Goal: Use online tool/utility

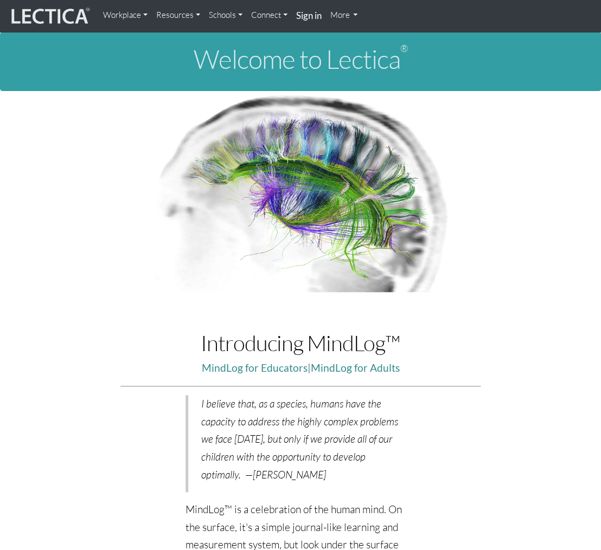
click at [353, 14] on link "More" at bounding box center [344, 15] width 36 height 22
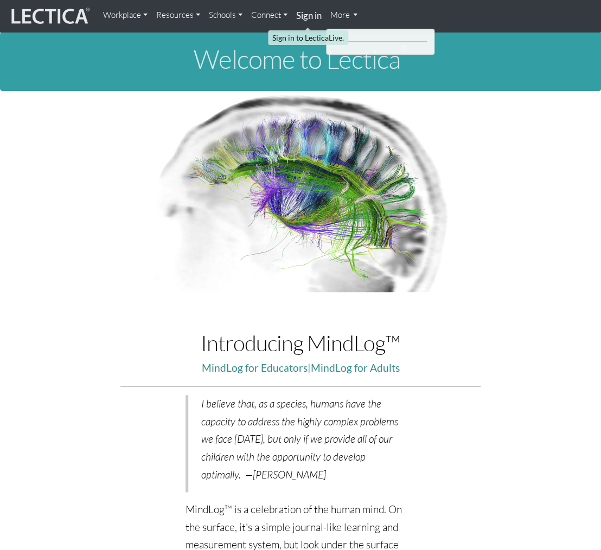
click at [313, 16] on strong "Sign in" at bounding box center [308, 15] width 25 height 11
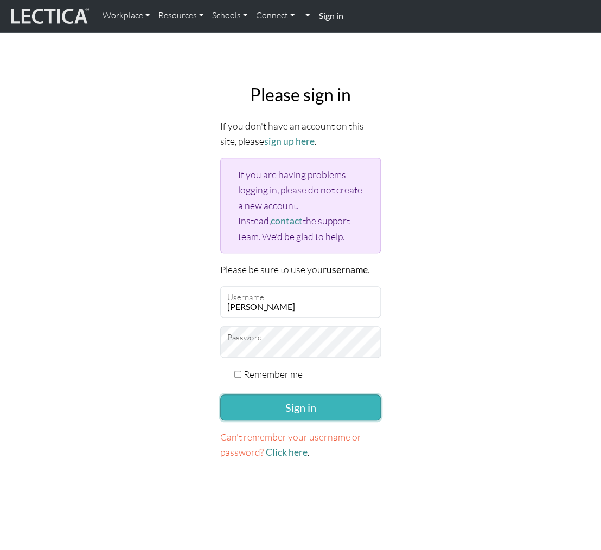
click at [297, 407] on button "Sign in" at bounding box center [300, 408] width 161 height 26
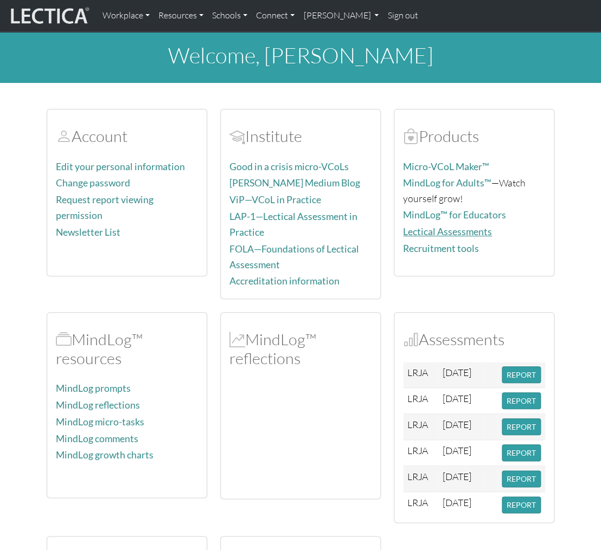
click at [427, 228] on link "Lectical Assessments" at bounding box center [447, 231] width 89 height 11
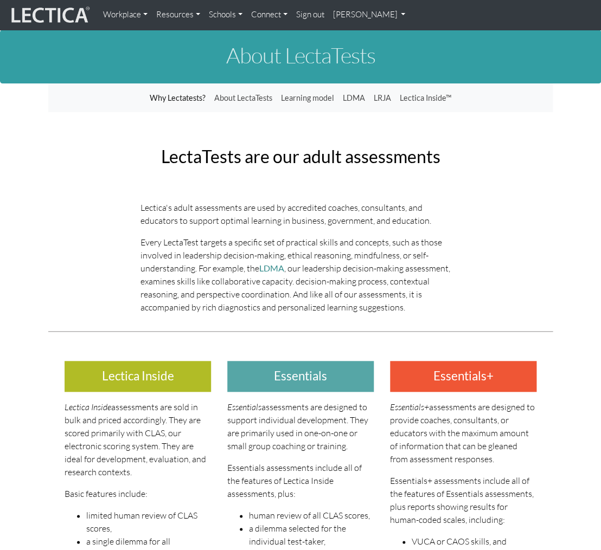
click at [392, 15] on link "Jonathan Reams" at bounding box center [369, 14] width 81 height 21
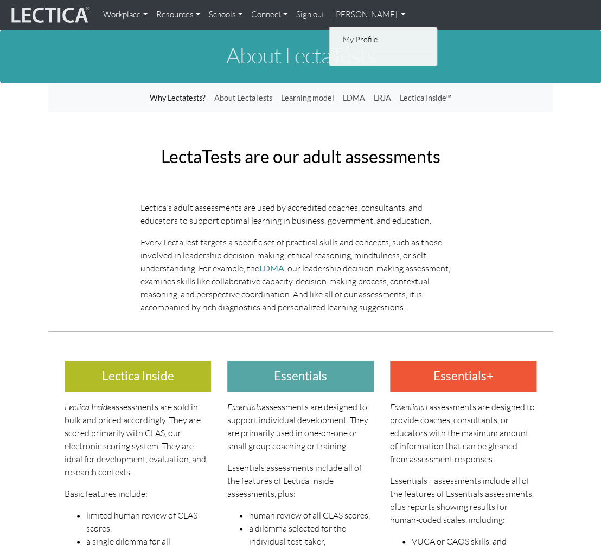
click at [392, 15] on link "Jonathan Reams" at bounding box center [369, 14] width 81 height 21
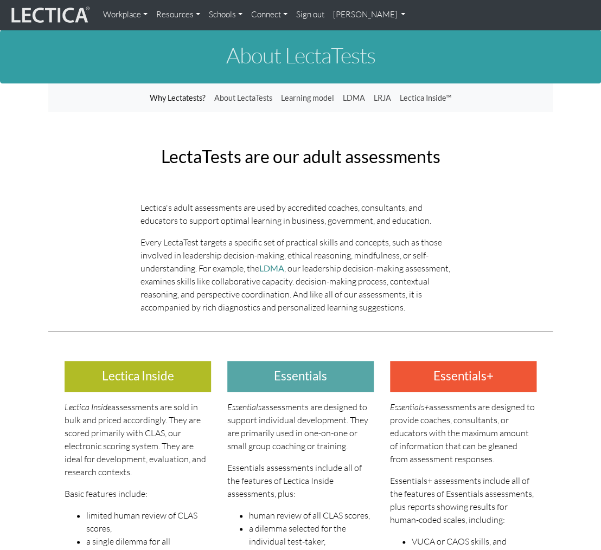
click at [392, 15] on link "[PERSON_NAME]" at bounding box center [369, 14] width 81 height 21
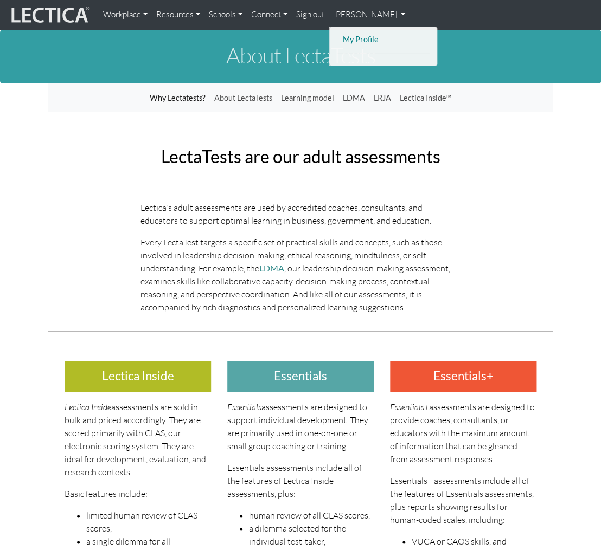
click at [347, 38] on link "My Profile" at bounding box center [383, 40] width 87 height 14
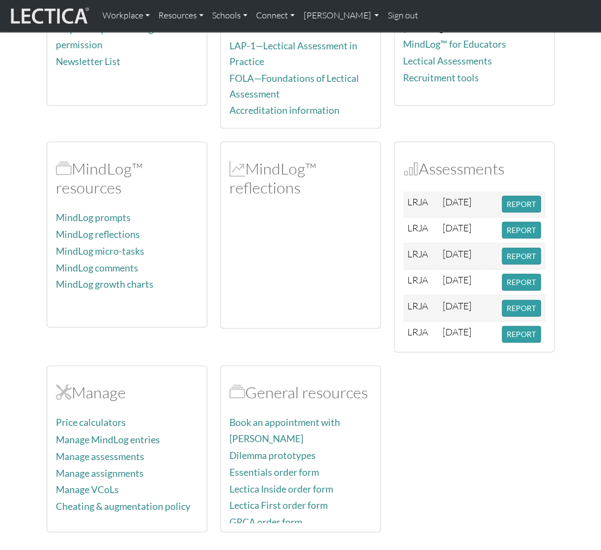
scroll to position [228, 0]
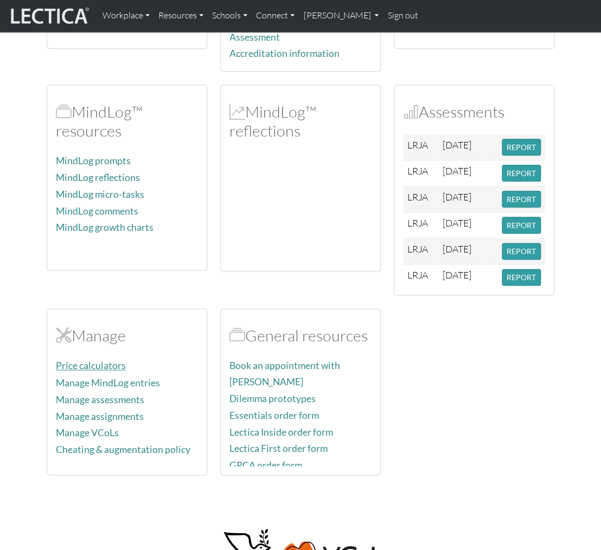
click at [99, 363] on link "Price calculators" at bounding box center [91, 365] width 70 height 11
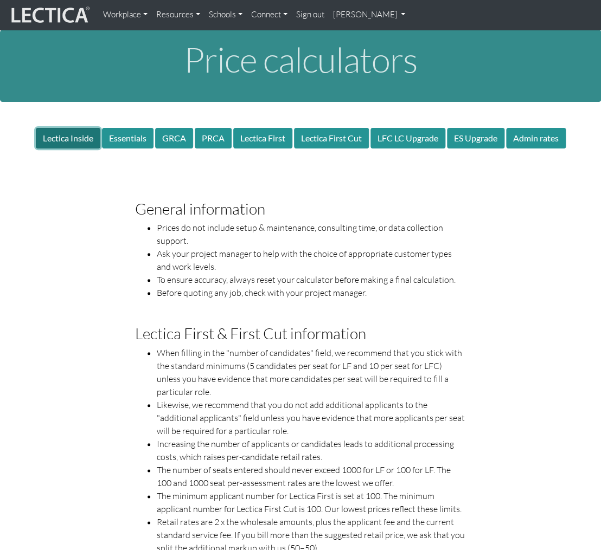
click at [59, 135] on button "Lectica Inside" at bounding box center [68, 138] width 65 height 21
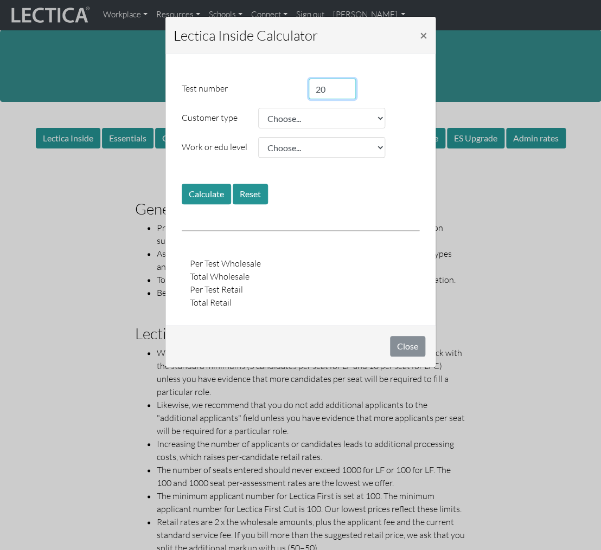
drag, startPoint x: 318, startPoint y: 89, endPoint x: 312, endPoint y: 89, distance: 6.0
click at [312, 89] on input "20" at bounding box center [332, 89] width 47 height 21
type input "10"
click at [407, 79] on div "Test number 10" at bounding box center [301, 89] width 254 height 21
click at [258, 108] on select "Choose... Dissertation research Funded research Public school Private school Co…" at bounding box center [321, 118] width 127 height 21
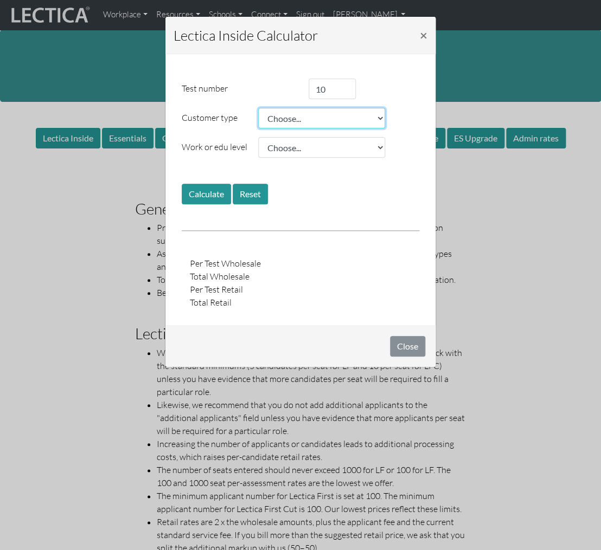
select select "0.95"
click option "Level 4 FP" at bounding box center [0, 0] width 0 height 0
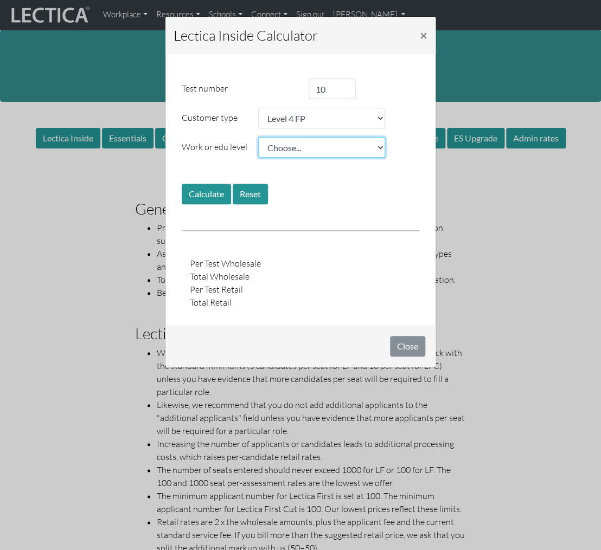
click at [258, 137] on select "Choose... 10–13 14-18 College student E0 E1 E2 E3 E4 L1 E5 L2 E6 L3 E7 L4 L5 L6…" at bounding box center [321, 147] width 127 height 21
select select "1.02"
click option "E6 L3" at bounding box center [0, 0] width 0 height 0
click at [203, 196] on button "Calculate" at bounding box center [206, 194] width 49 height 21
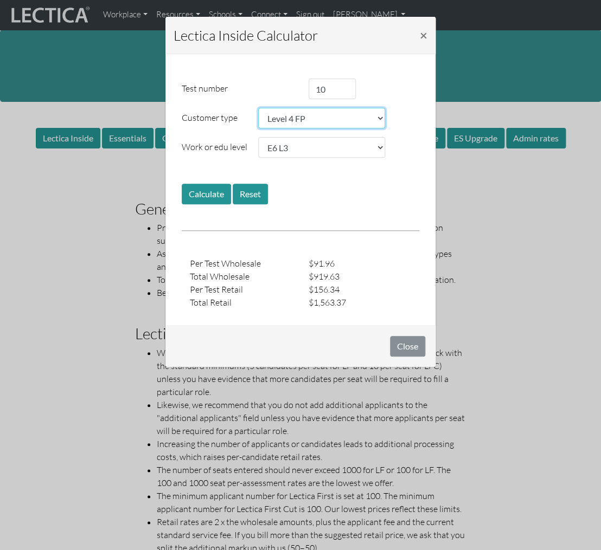
click at [258, 108] on select "Choose... Dissertation research Funded research Public school Private school Co…" at bounding box center [321, 118] width 127 height 21
select select "1.15"
click option "Level 7 FP" at bounding box center [0, 0] width 0 height 0
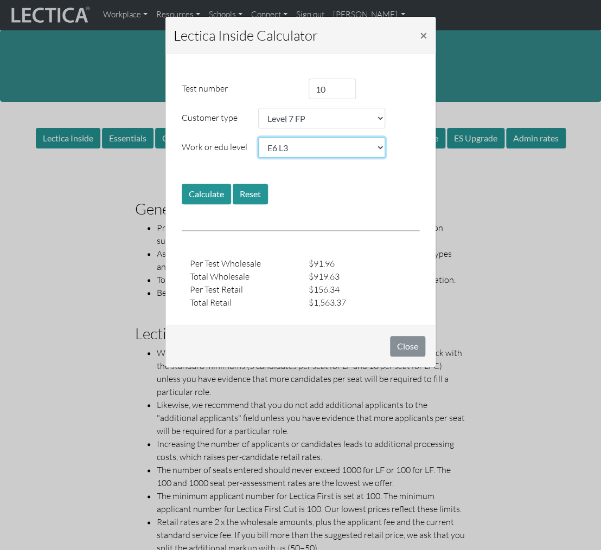
click at [258, 137] on select "Choose... 10–13 14-18 College student E0 E1 E2 E3 E4 L1 E5 L2 E6 L3 E7 L4 L5 L6…" at bounding box center [321, 147] width 127 height 21
select select "1.10"
click option "L7" at bounding box center [0, 0] width 0 height 0
click at [212, 195] on button "Calculate" at bounding box center [206, 194] width 49 height 21
click at [420, 37] on span "×" at bounding box center [424, 35] width 8 height 16
